Goal: Book appointment/travel/reservation

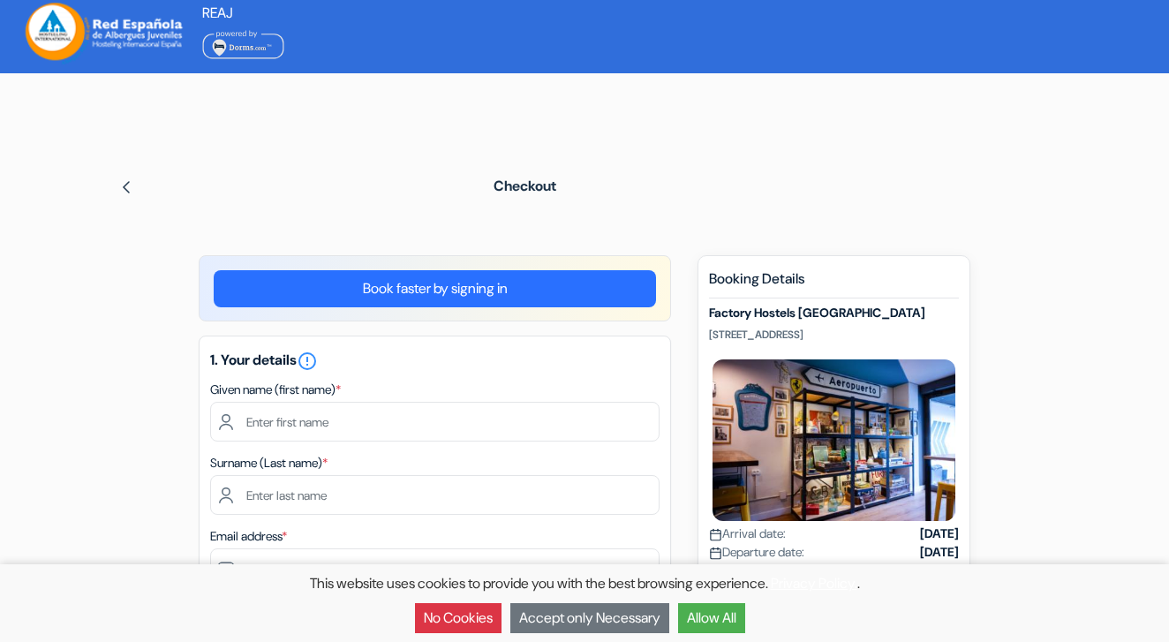
click at [706, 617] on button "Allow All" at bounding box center [711, 618] width 67 height 30
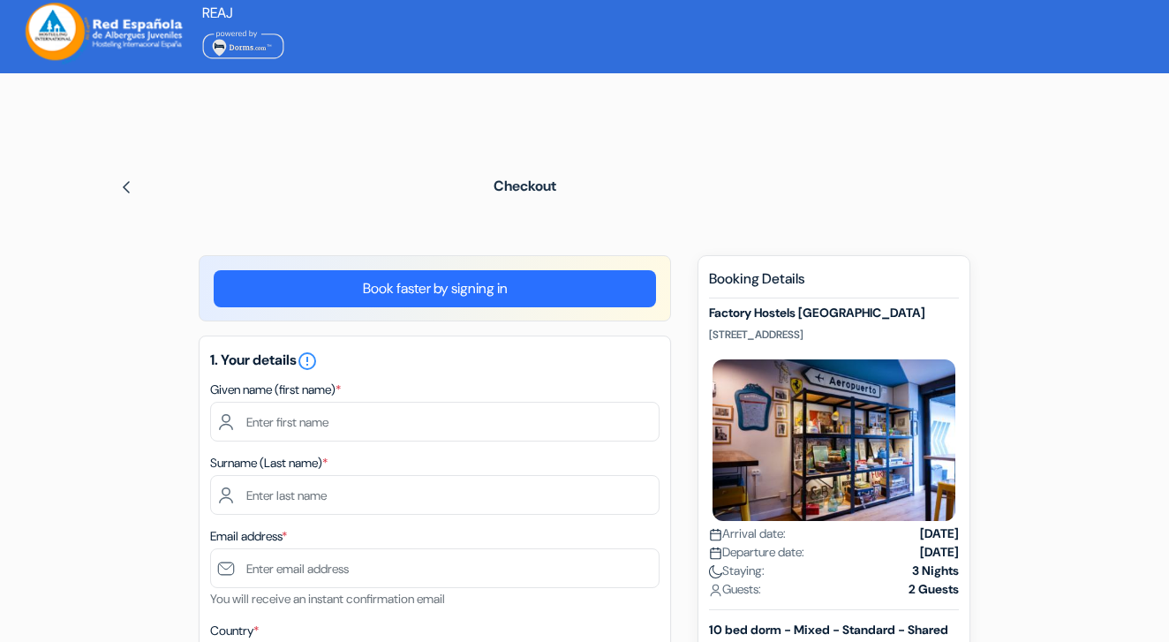
click at [421, 298] on link "Book faster by signing in" at bounding box center [435, 288] width 442 height 37
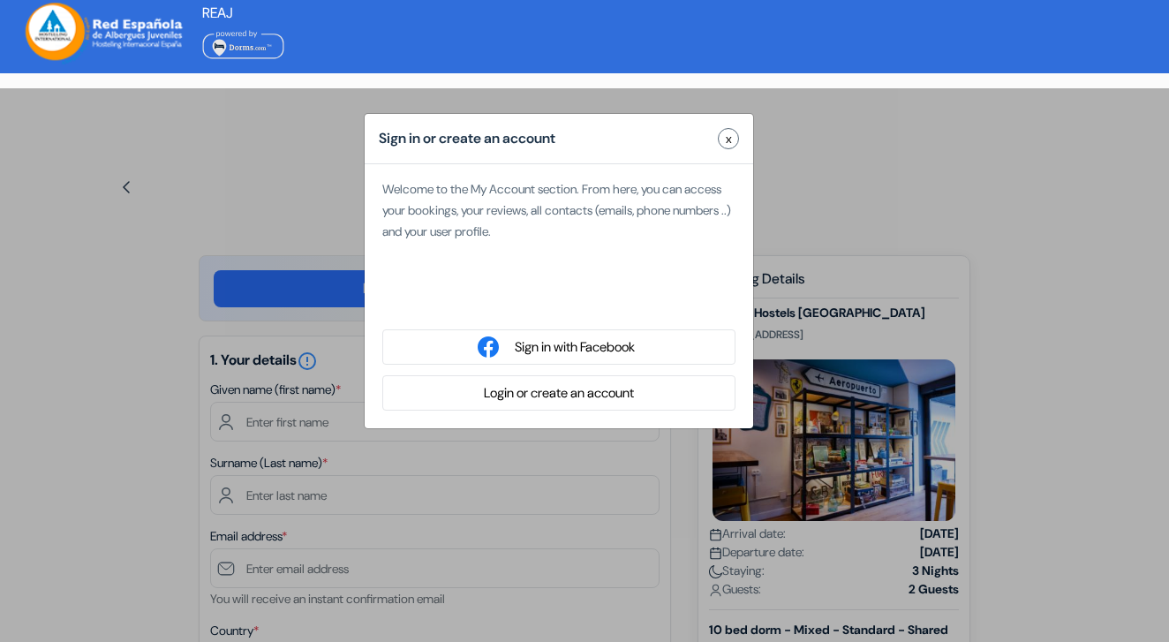
type input "[PERSON_NAME]"
type input "Leogite"
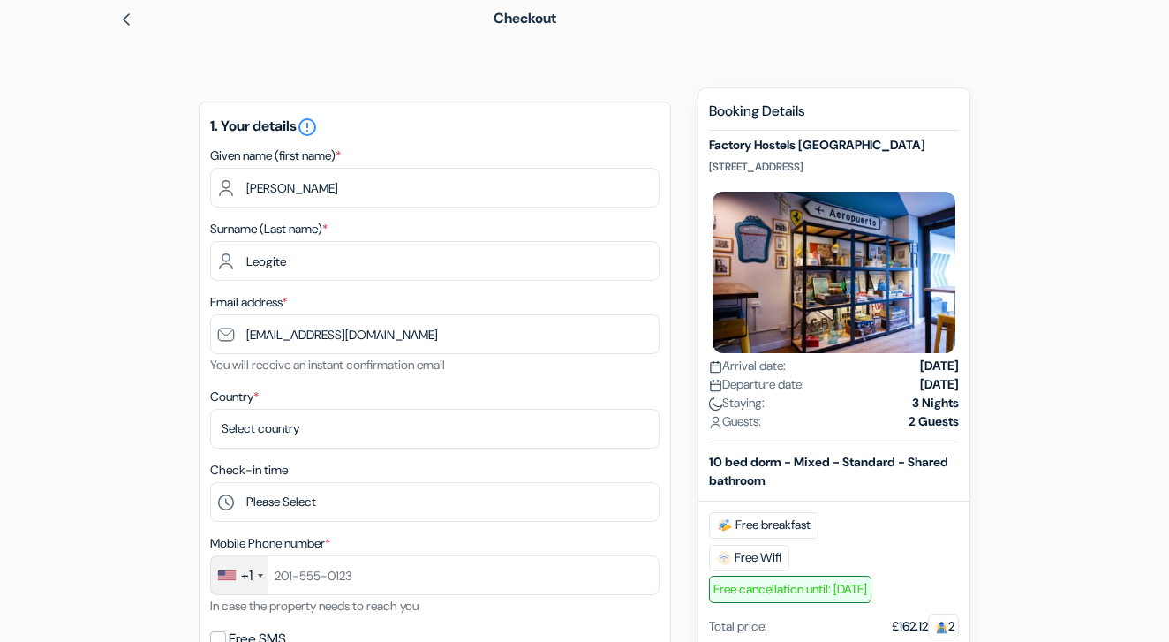
scroll to position [174, 0]
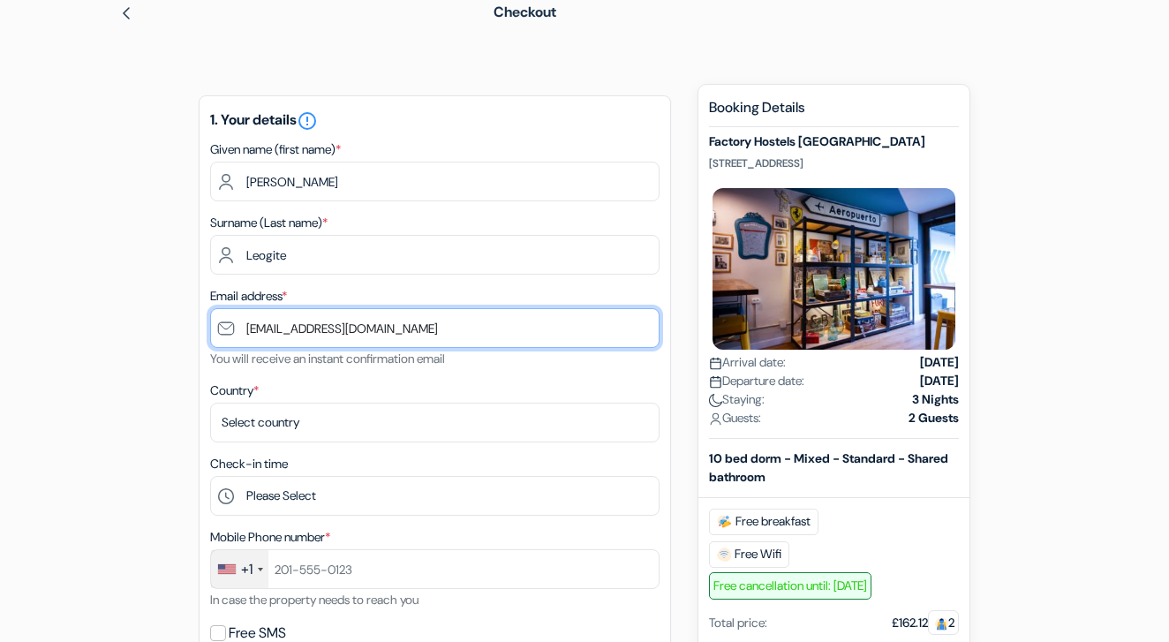
click at [367, 329] on input "[EMAIL_ADDRESS][DOMAIN_NAME]" at bounding box center [434, 328] width 449 height 40
type input "[EMAIL_ADDRESS][DOMAIN_NAME]"
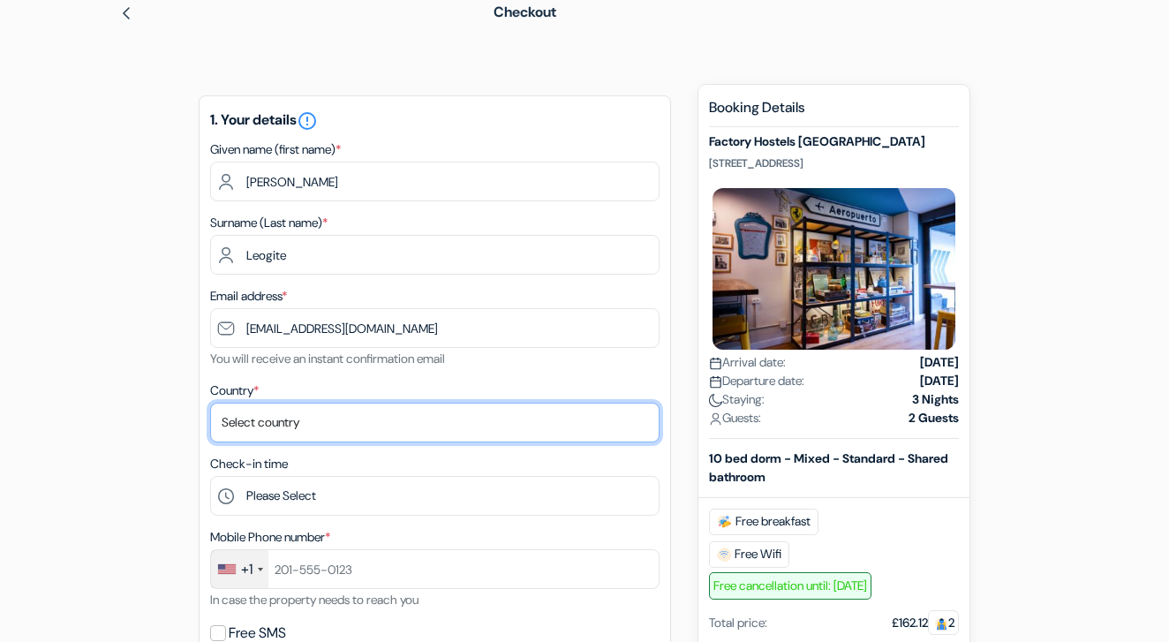
click at [329, 422] on select "Select country [GEOGRAPHIC_DATA] [GEOGRAPHIC_DATA] [GEOGRAPHIC_DATA] [GEOGRAPHI…" at bounding box center [434, 422] width 449 height 40
select select "64"
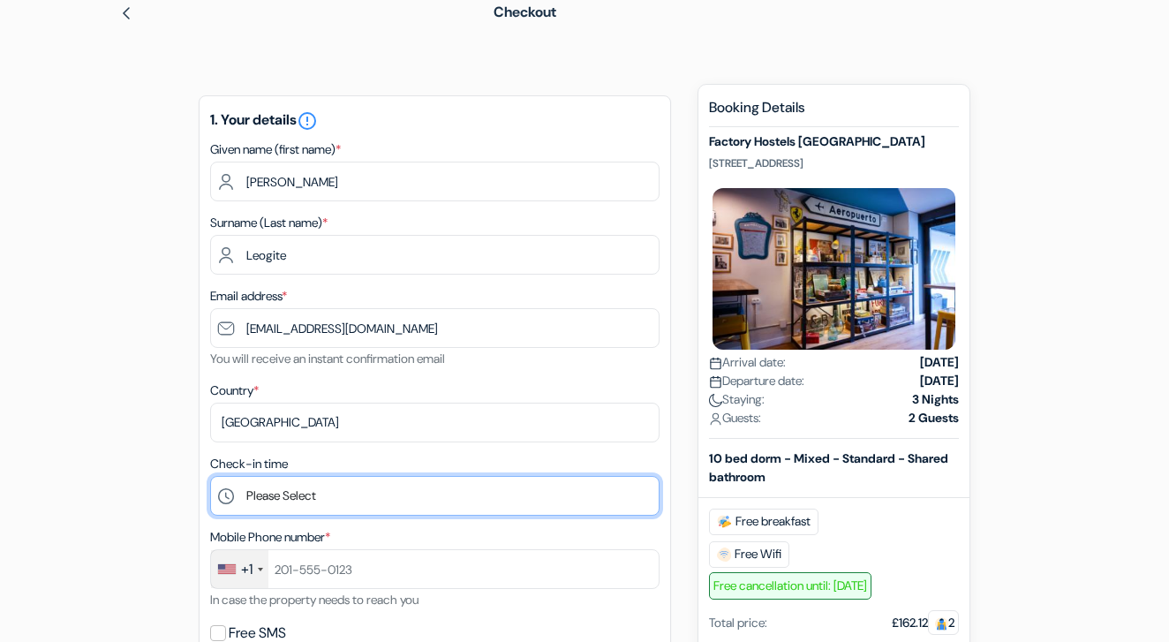
click at [311, 493] on select "Please Select 1:00 2:00 3:00 4:00 5:00 6:00 7:00 8:00 9:00 10:00 11:00 12:00 13…" at bounding box center [434, 496] width 449 height 40
select select "21"
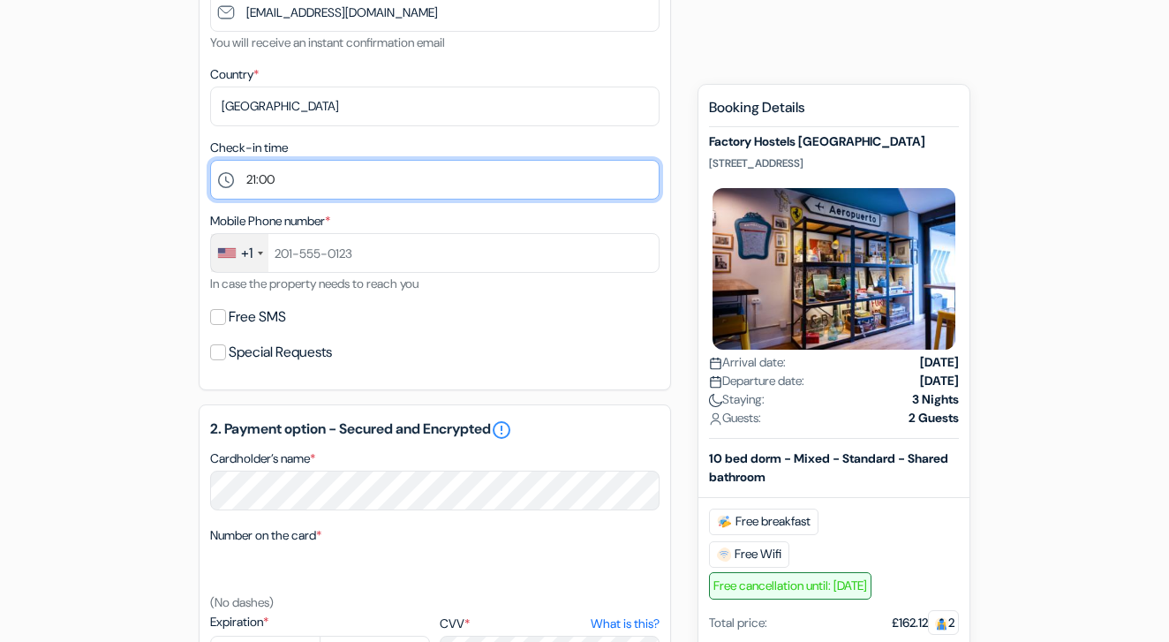
scroll to position [518, 0]
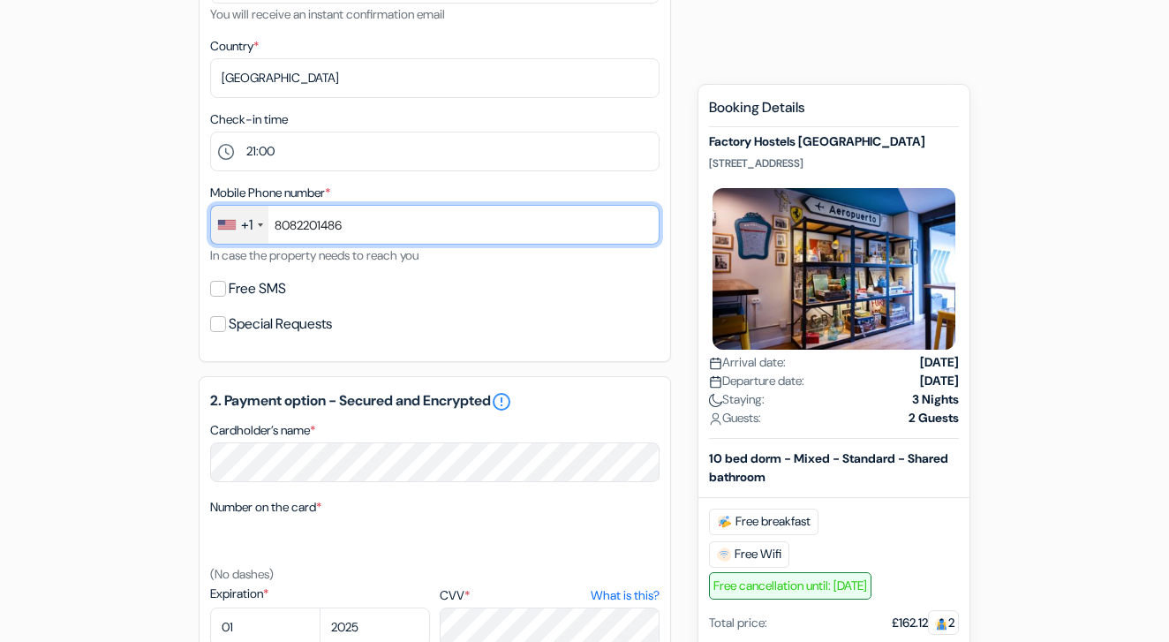
type input "8082201486"
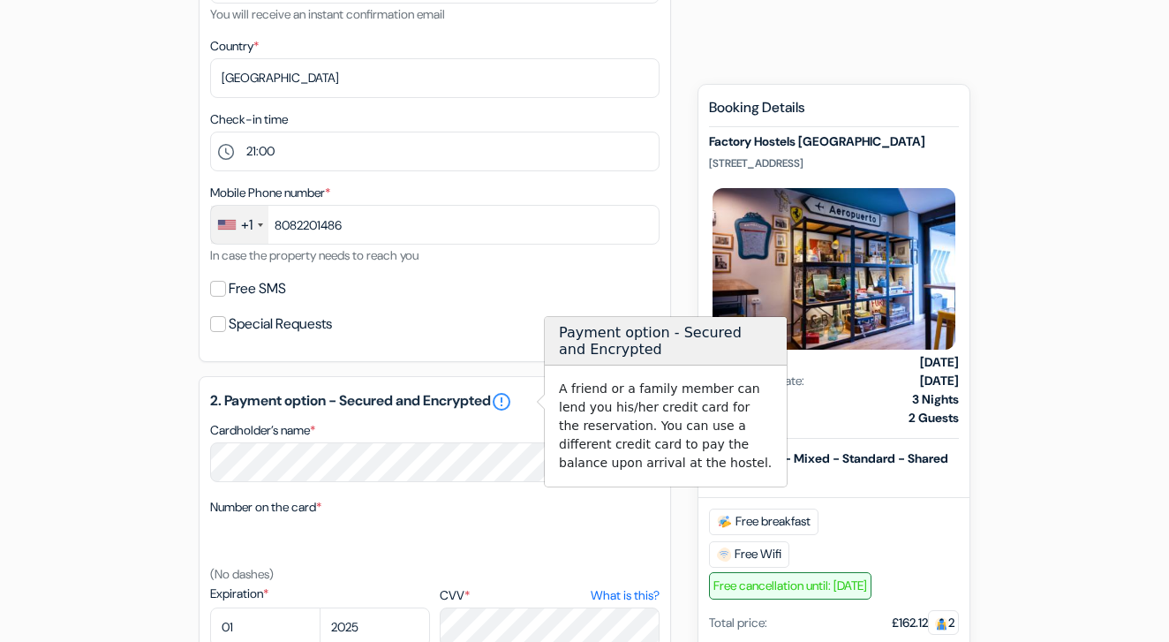
click at [223, 292] on input "Free SMS" at bounding box center [218, 289] width 16 height 16
checkbox input "true"
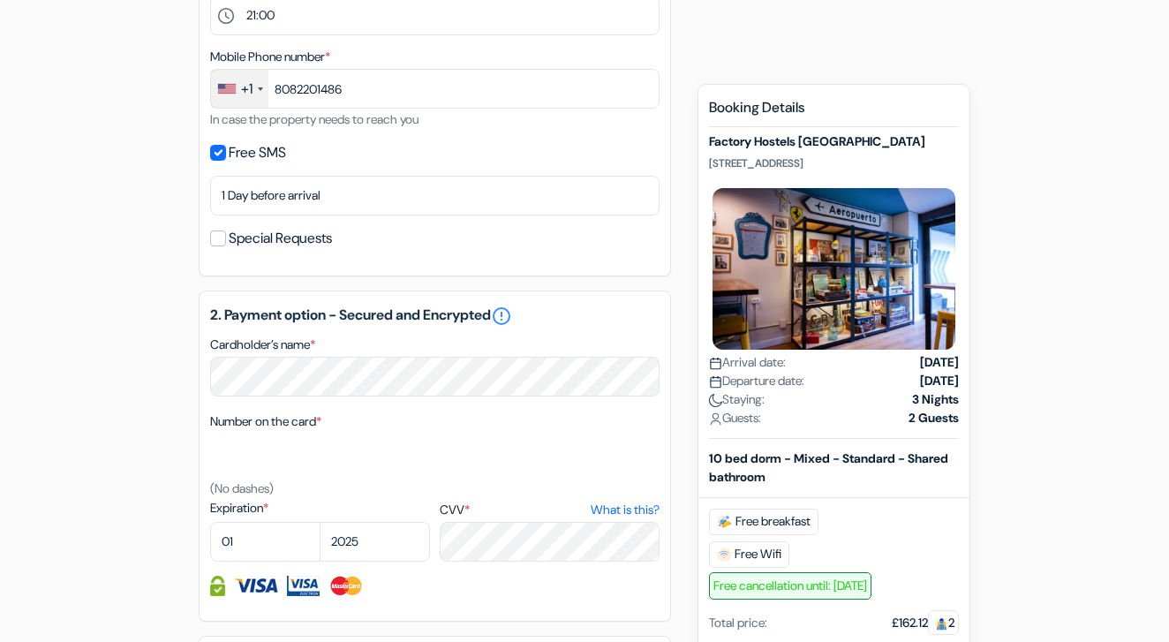
scroll to position [659, 0]
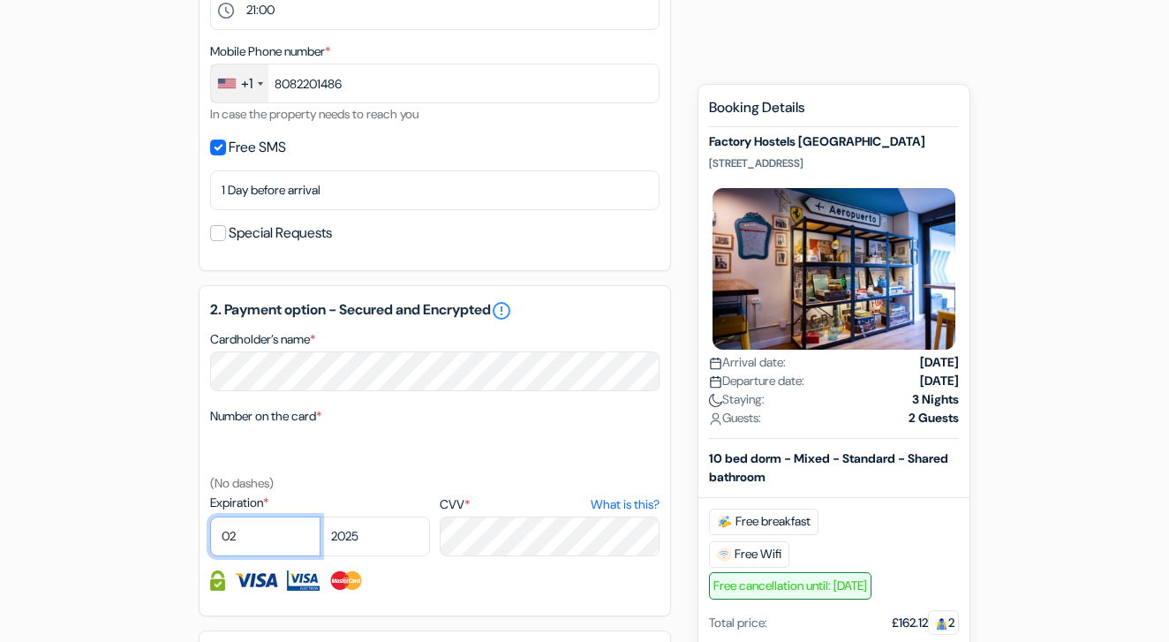
select select "03"
select select "2030"
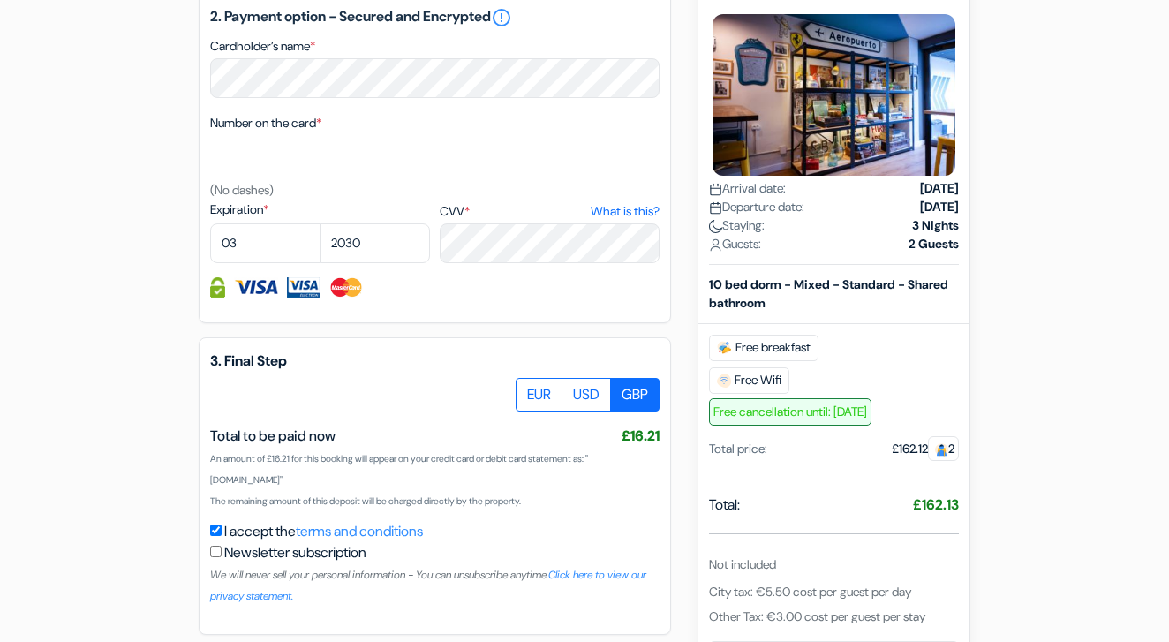
click at [129, 441] on div "add_box Factory Hostels [GEOGRAPHIC_DATA] Molist 5, [GEOGRAPHIC_DATA], [GEOGRAP…" at bounding box center [584, 0] width 1006 height 1394
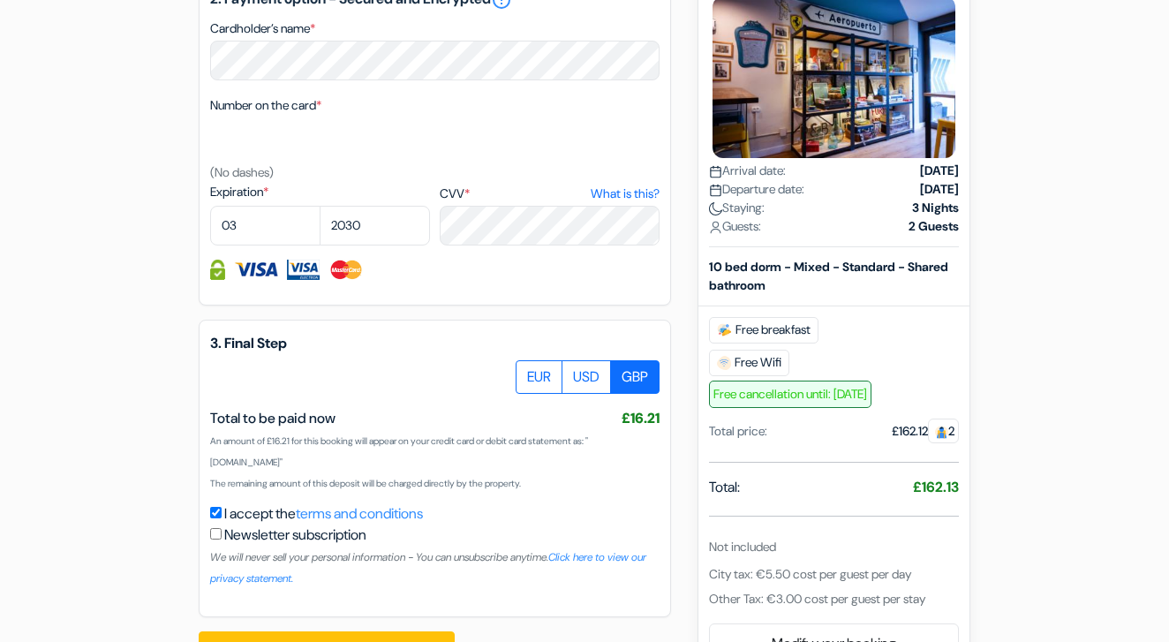
scroll to position [972, 0]
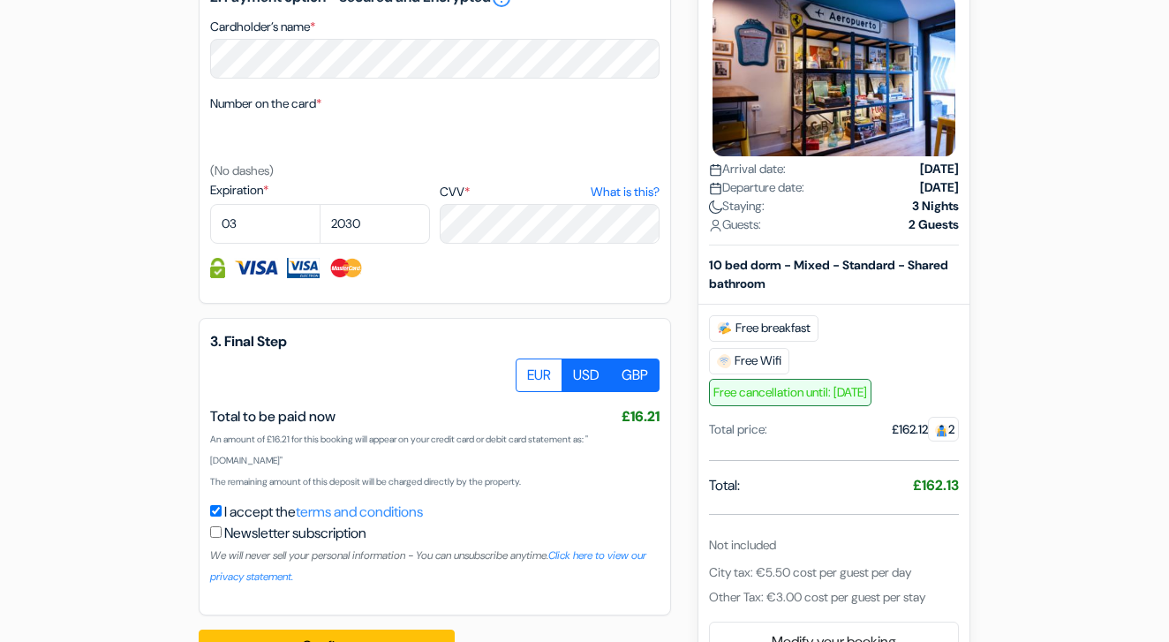
click at [589, 378] on label "USD" at bounding box center [585, 375] width 49 height 34
click at [528, 370] on input "USD" at bounding box center [521, 363] width 11 height 11
radio input "true"
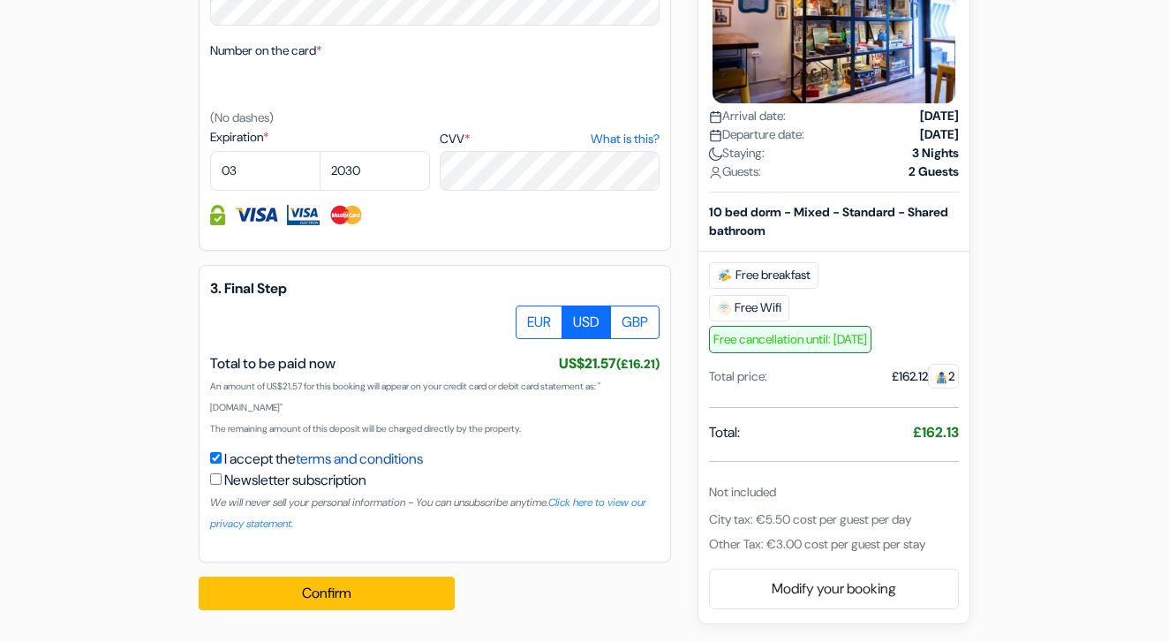
scroll to position [1025, 0]
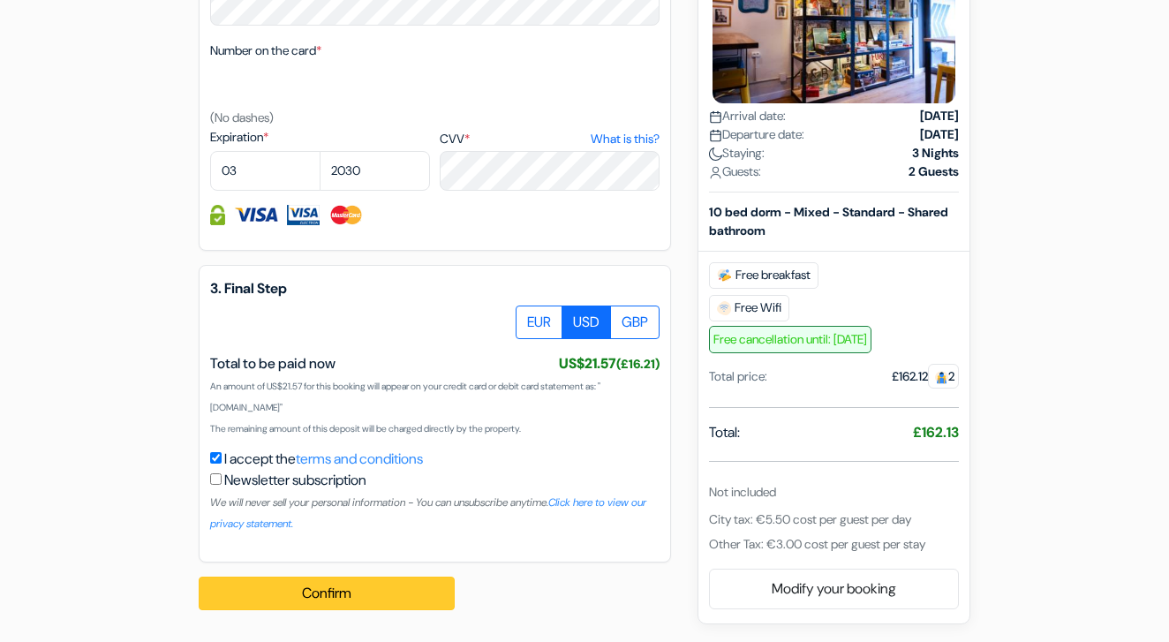
click at [342, 598] on button "Confirm" at bounding box center [327, 593] width 256 height 34
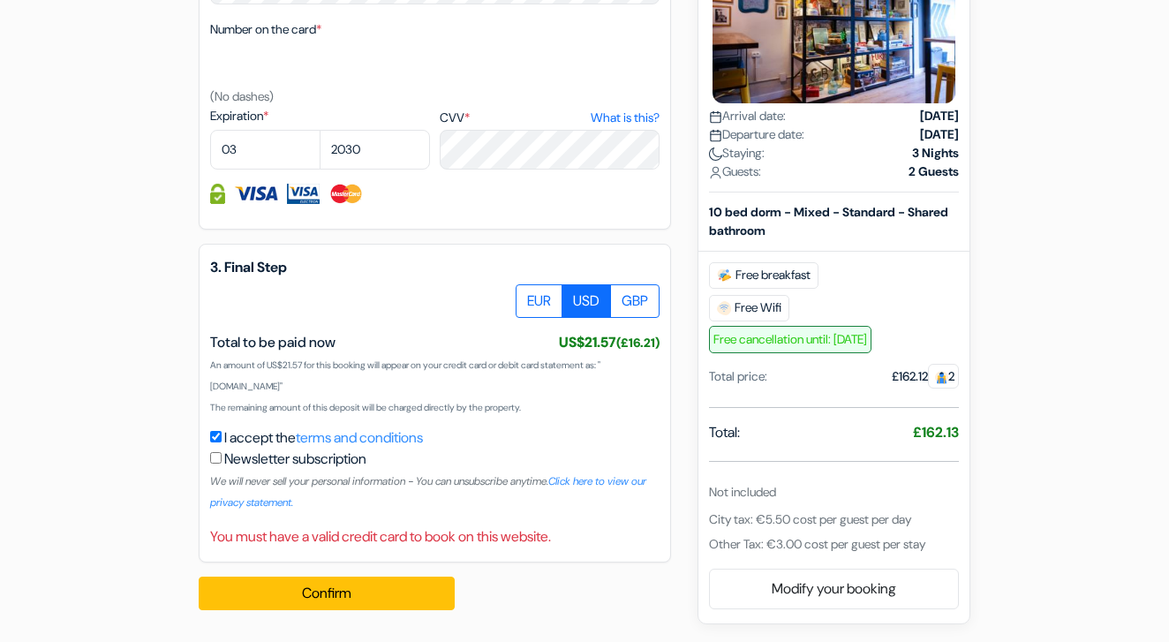
scroll to position [1046, 0]
click at [632, 312] on label "GBP" at bounding box center [634, 301] width 49 height 34
click at [528, 296] on input "GBP" at bounding box center [521, 289] width 11 height 11
radio input "true"
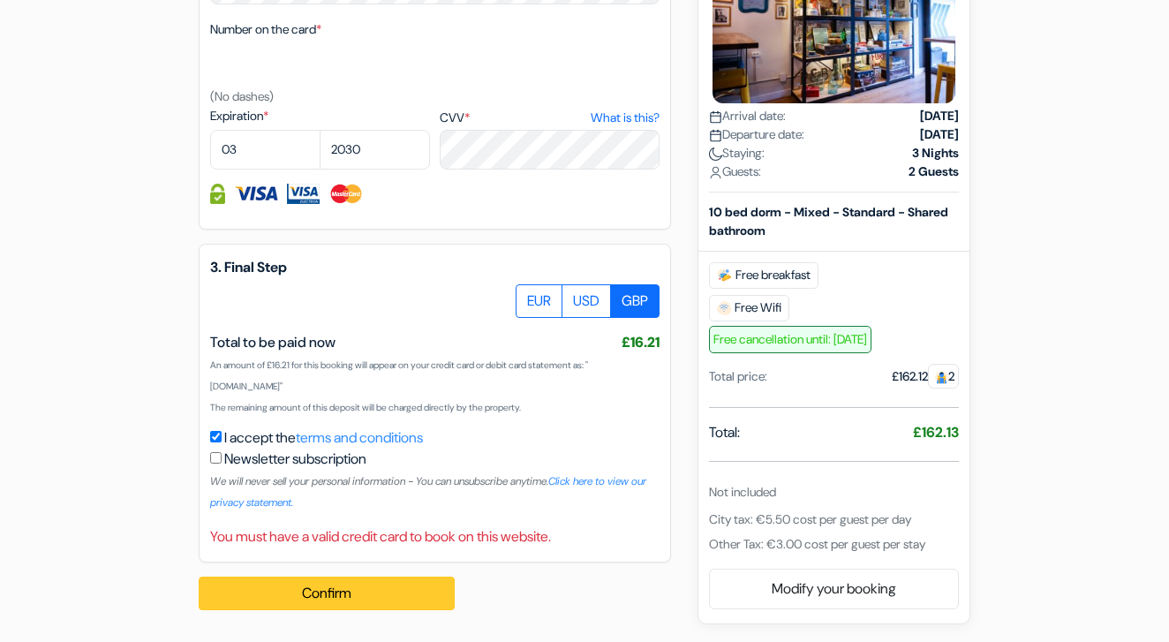
click at [308, 591] on button "Confirm" at bounding box center [327, 593] width 256 height 34
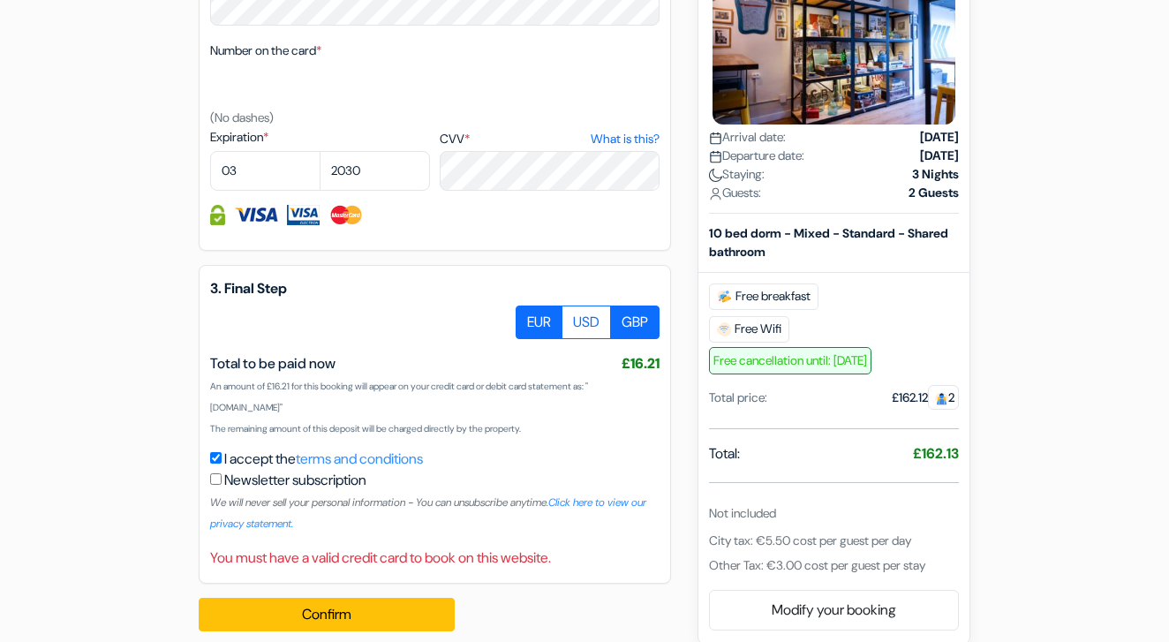
click at [526, 325] on label "EUR" at bounding box center [538, 322] width 47 height 34
click at [526, 317] on input "EUR" at bounding box center [521, 310] width 11 height 11
radio input "true"
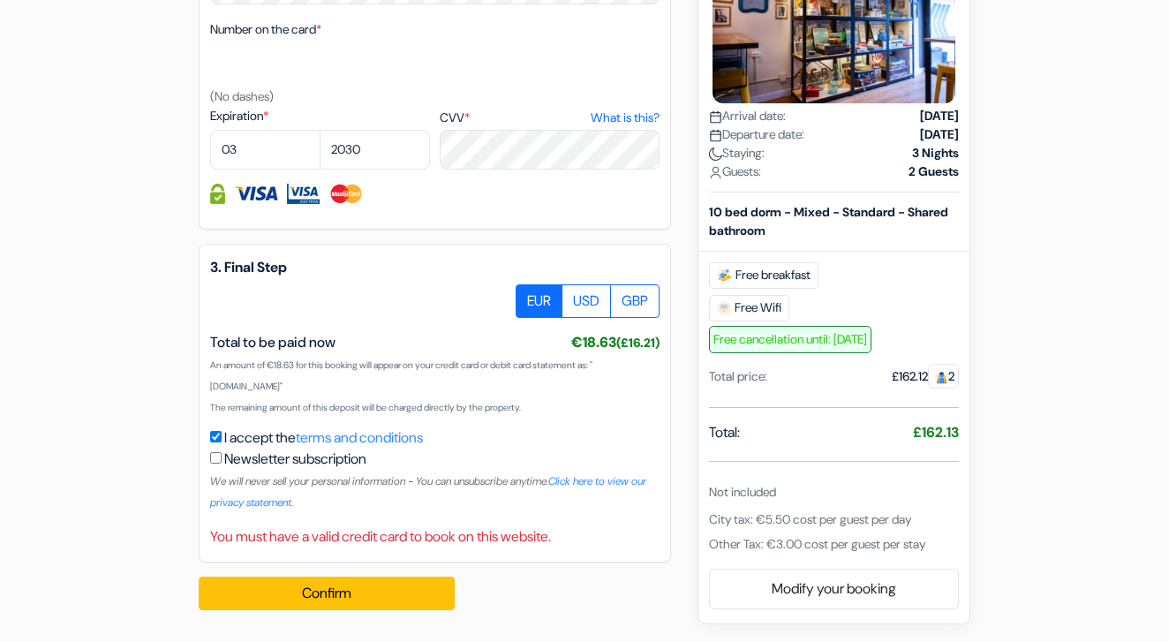
scroll to position [1046, 0]
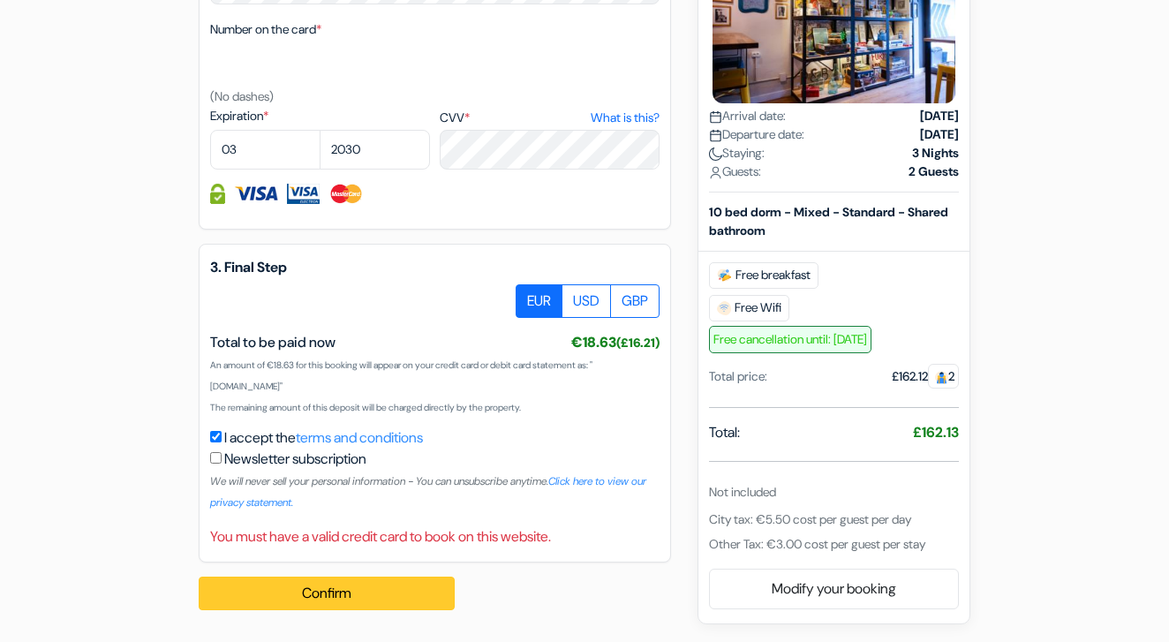
click at [323, 591] on button "Confirm" at bounding box center [327, 593] width 256 height 34
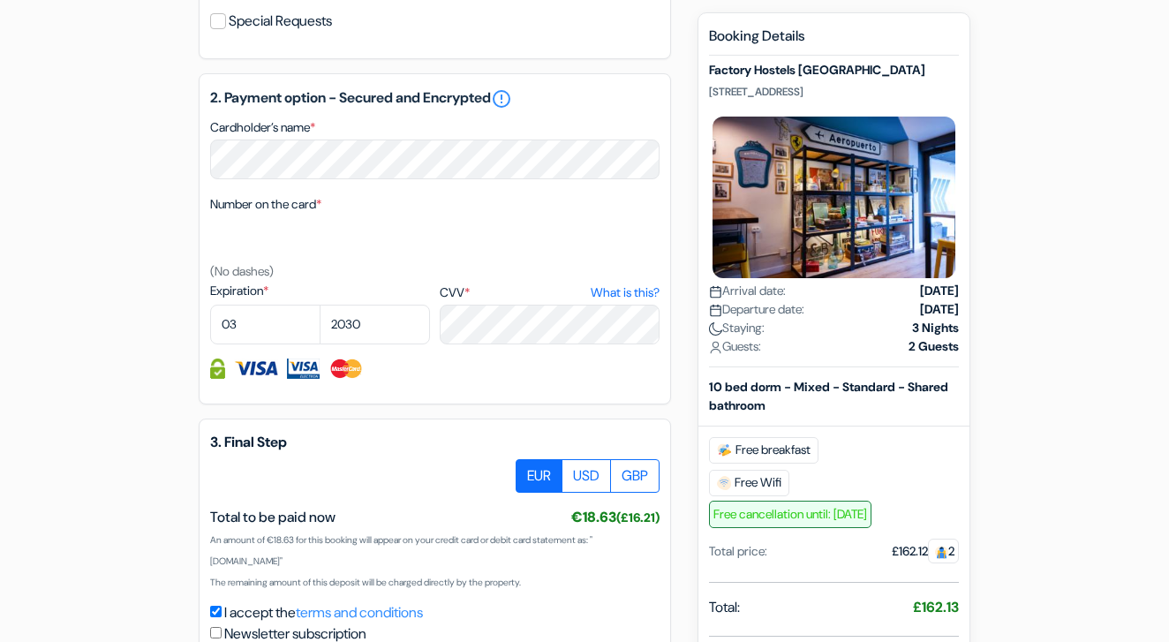
scroll to position [869, 0]
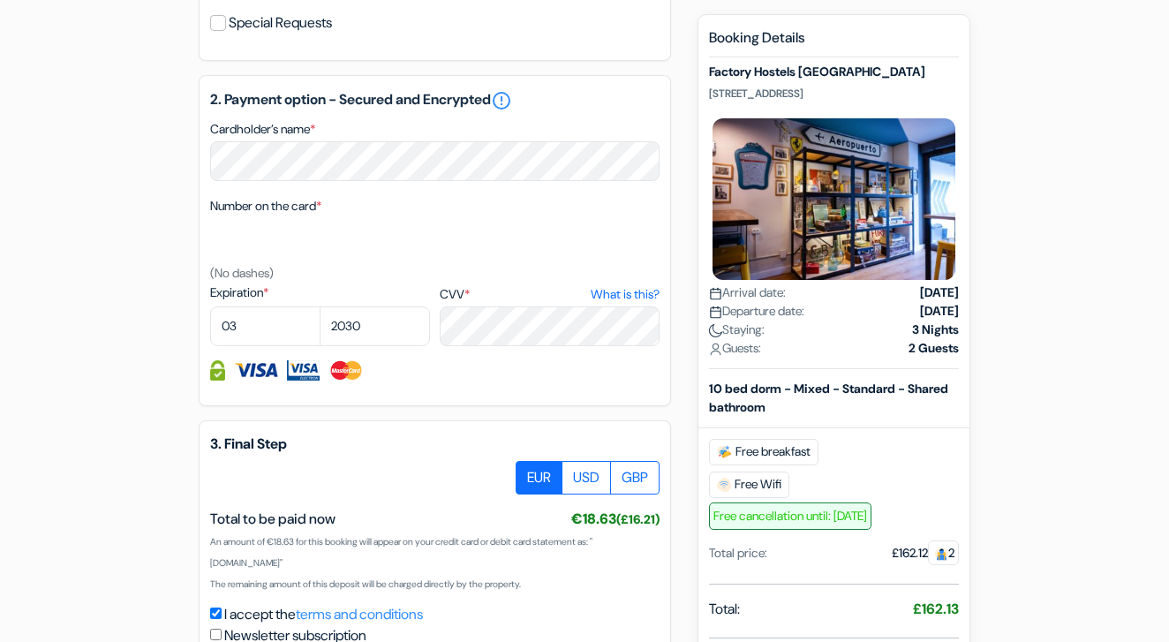
click at [260, 370] on img at bounding box center [256, 370] width 44 height 20
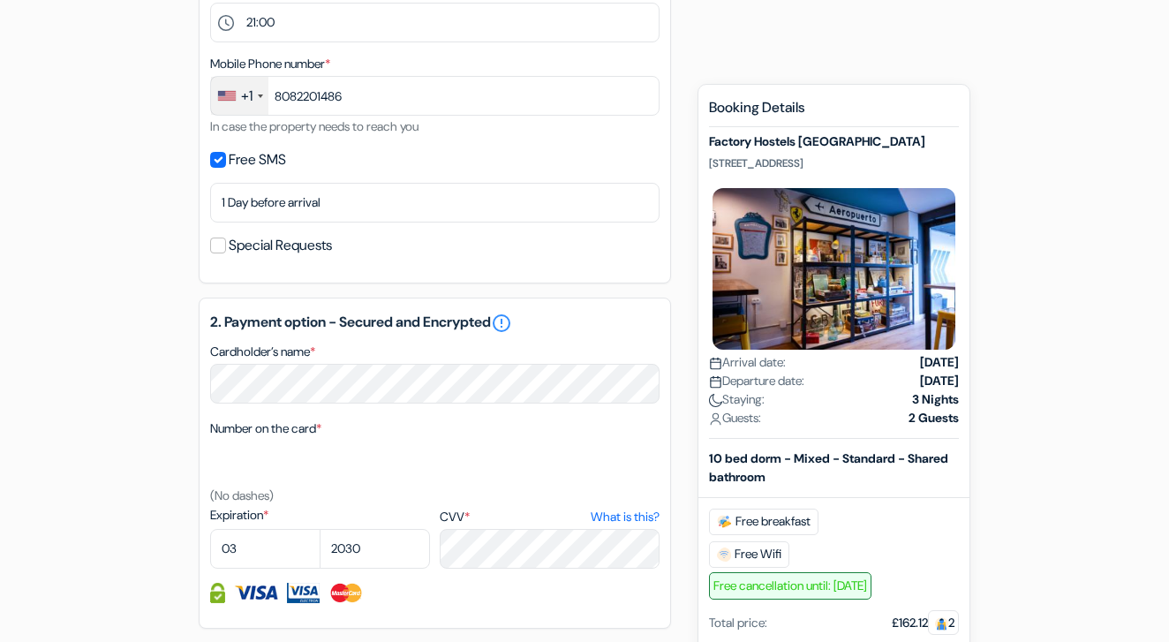
scroll to position [646, 0]
click at [512, 322] on link "error_outline" at bounding box center [501, 323] width 21 height 21
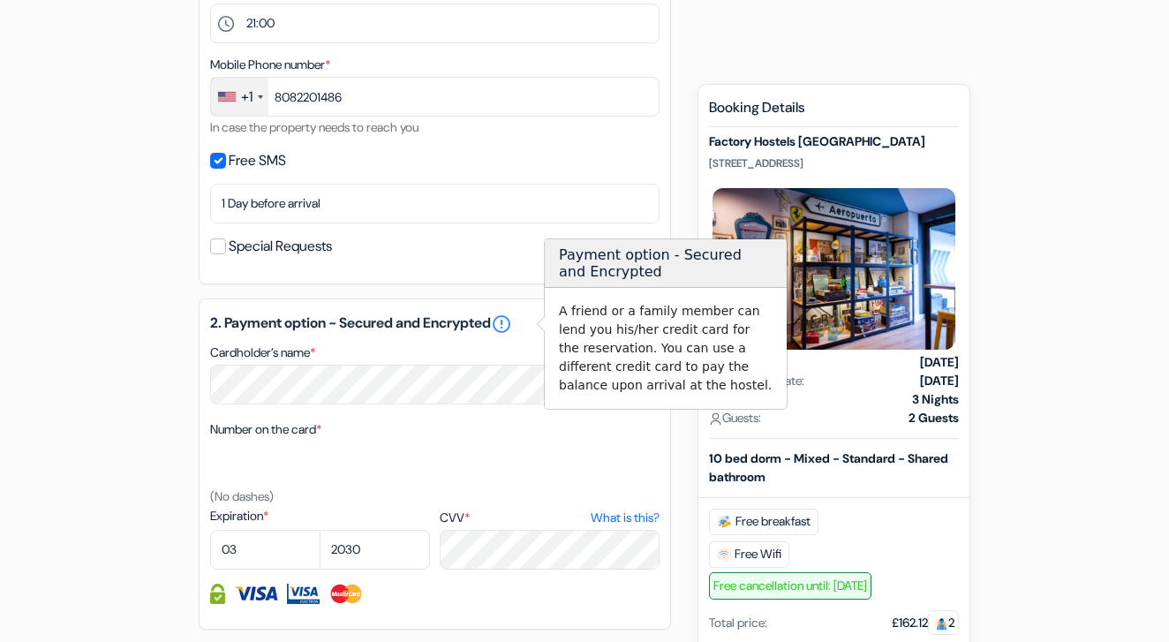
click at [170, 324] on div "add_box Factory Hostels [GEOGRAPHIC_DATA] Molist 5, [GEOGRAPHIC_DATA], [GEOGRAP…" at bounding box center [584, 316] width 1006 height 1415
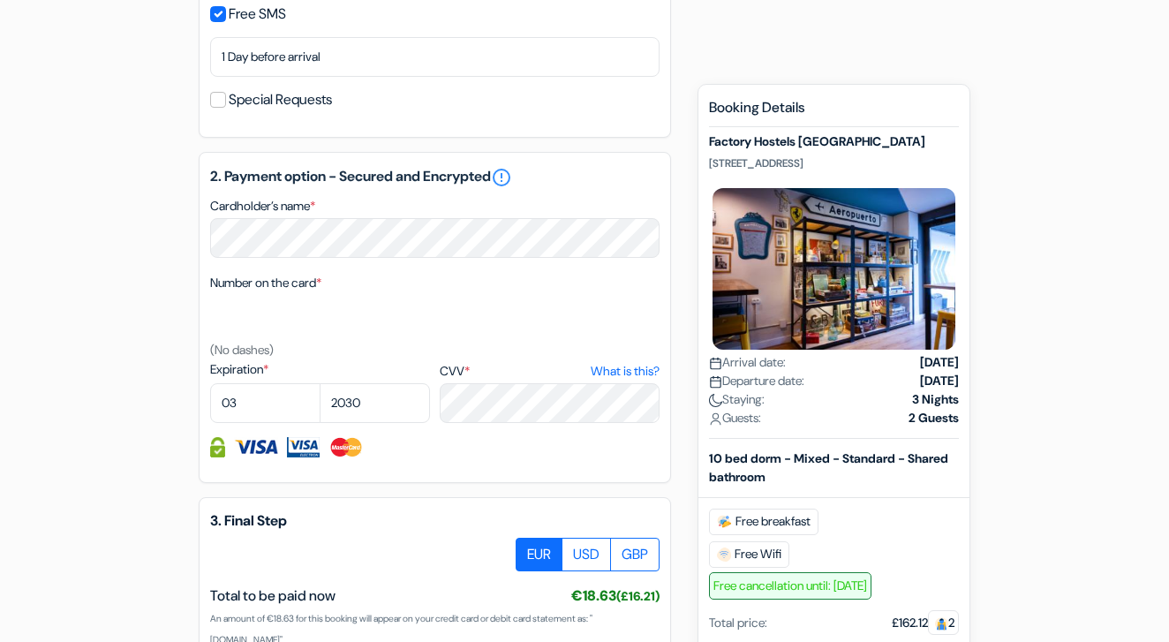
scroll to position [800, 0]
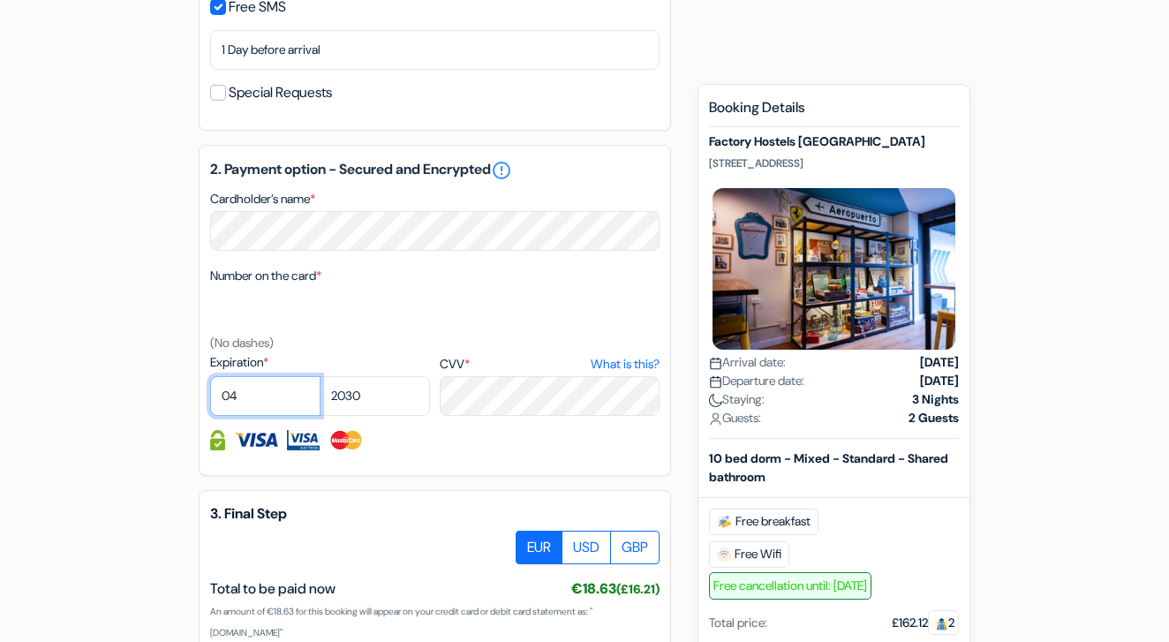
select select "07"
select select "2027"
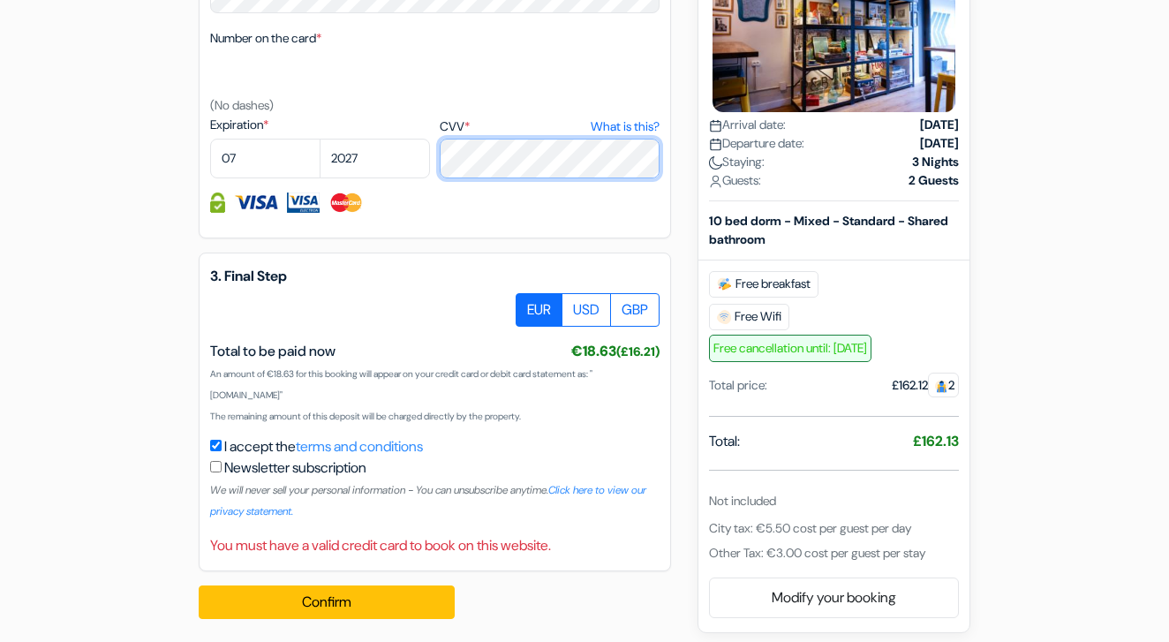
scroll to position [1043, 0]
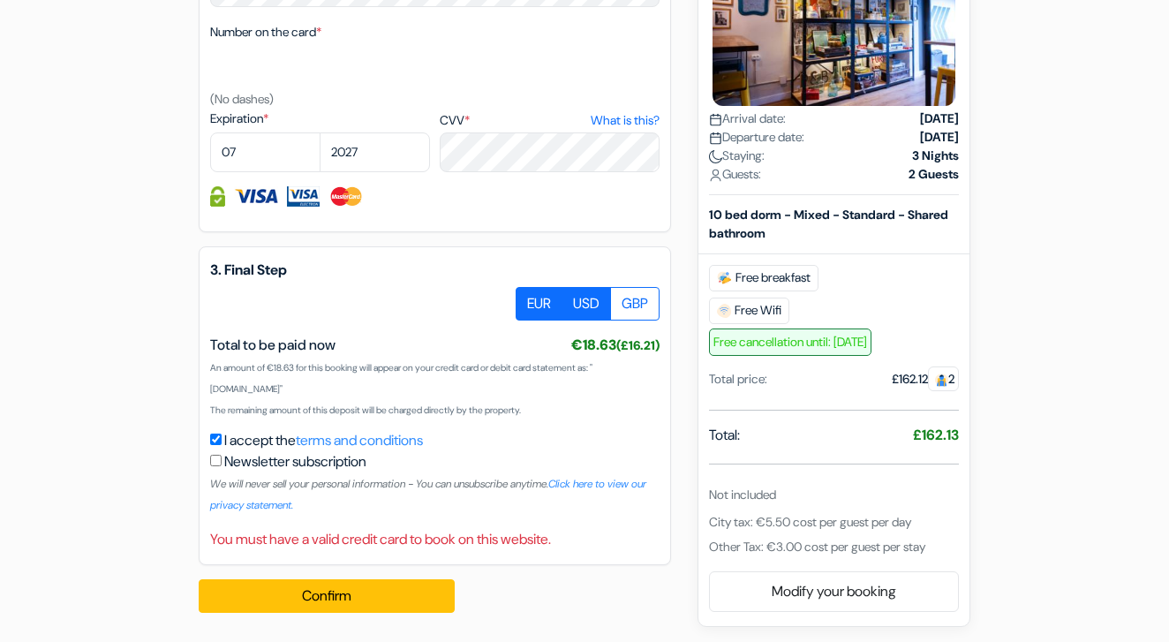
click at [593, 307] on label "USD" at bounding box center [585, 304] width 49 height 34
click at [528, 298] on input "USD" at bounding box center [521, 292] width 11 height 11
radio input "true"
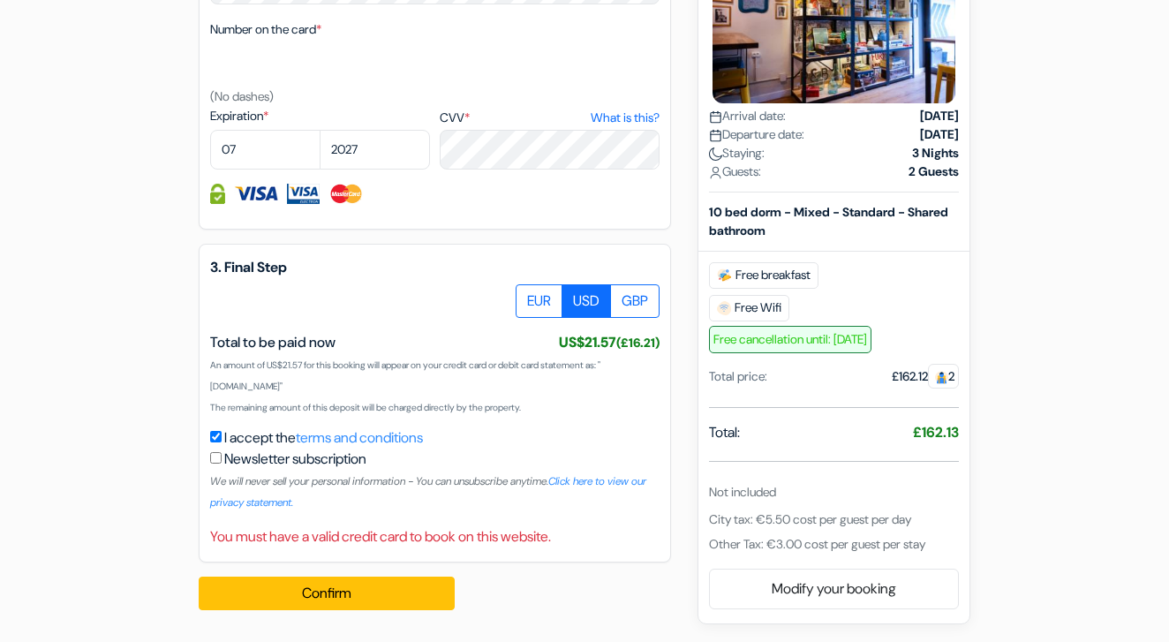
scroll to position [1046, 0]
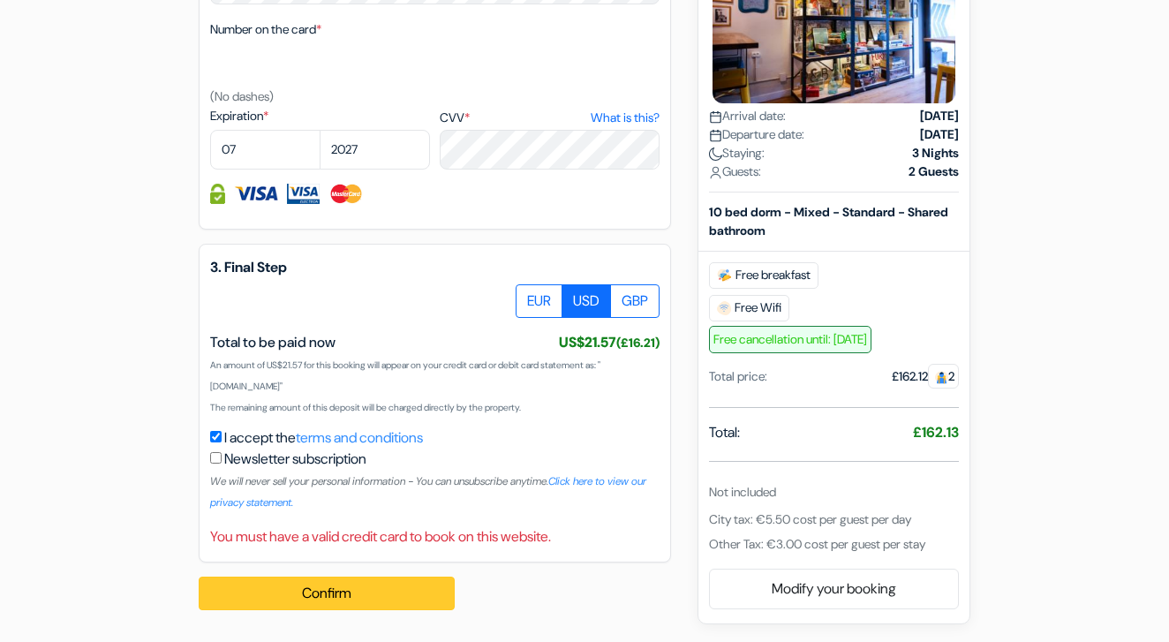
click at [323, 588] on button "Confirm" at bounding box center [327, 593] width 256 height 34
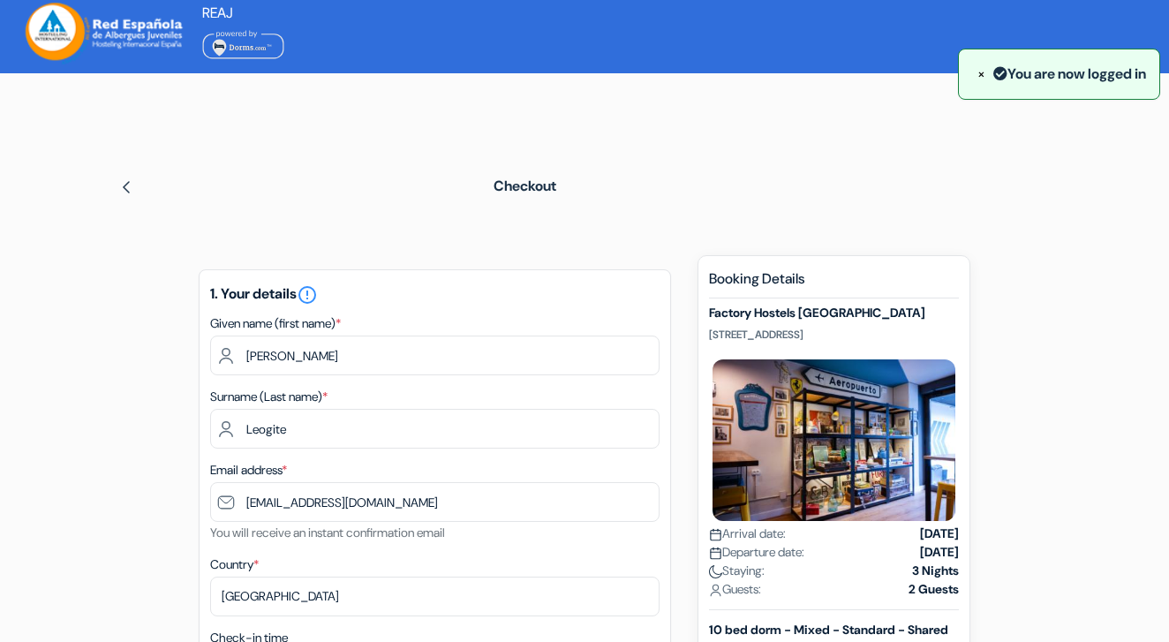
scroll to position [0, 0]
